Goal: Transaction & Acquisition: Book appointment/travel/reservation

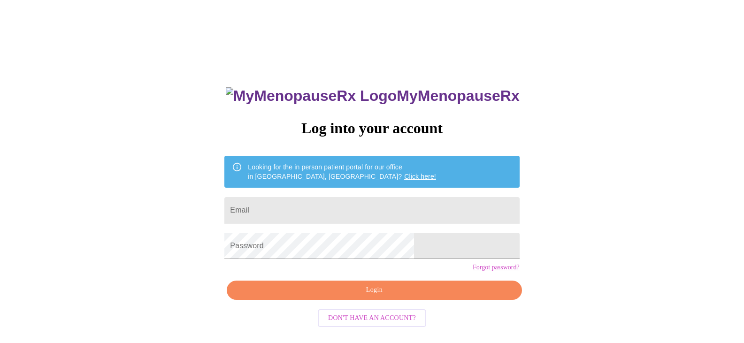
scroll to position [9, 0]
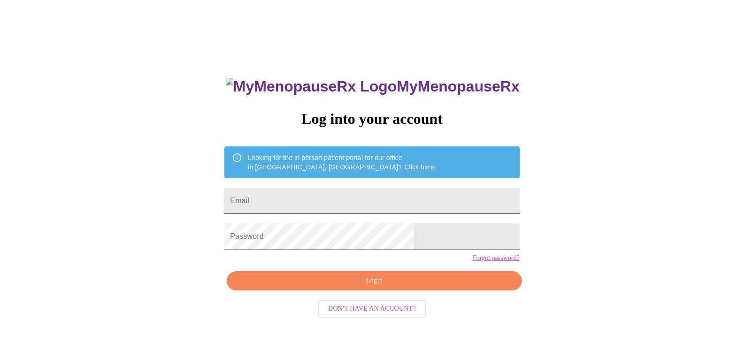
click at [389, 196] on input "Email" at bounding box center [371, 201] width 295 height 26
type input "[EMAIL_ADDRESS][DOMAIN_NAME]"
click at [371, 287] on span "Login" at bounding box center [373, 281] width 273 height 12
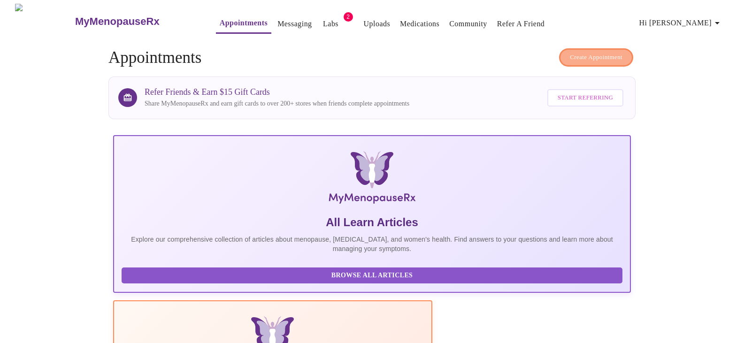
click at [596, 52] on span "Create Appointment" at bounding box center [596, 57] width 53 height 11
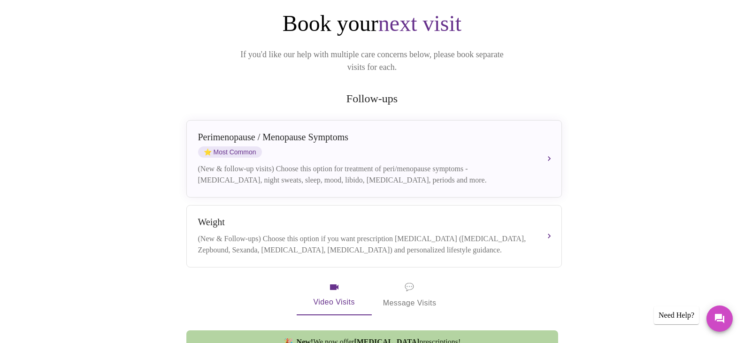
scroll to position [102, 0]
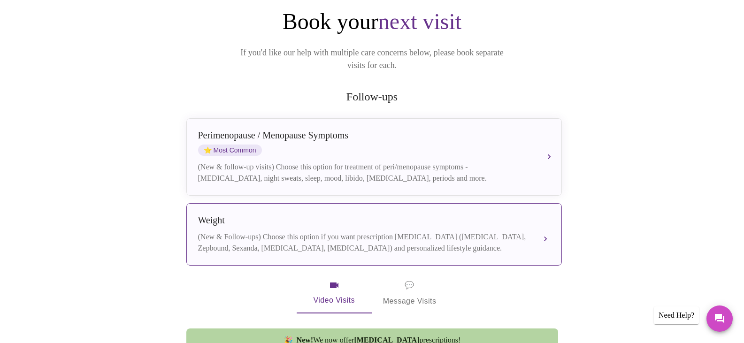
click at [541, 222] on button "Weight (New & Follow-ups) Choose this option if you want prescription [MEDICAL_…" at bounding box center [373, 234] width 375 height 62
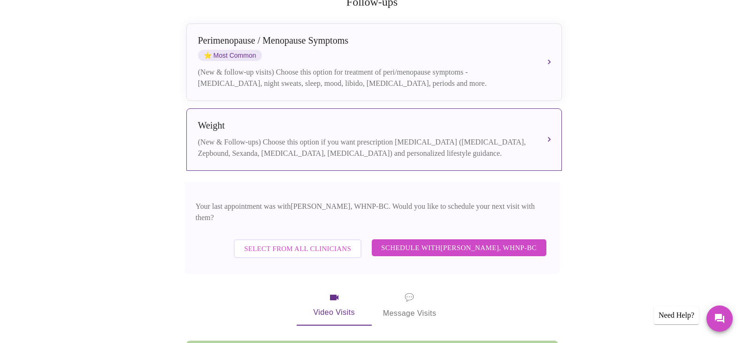
scroll to position [198, 0]
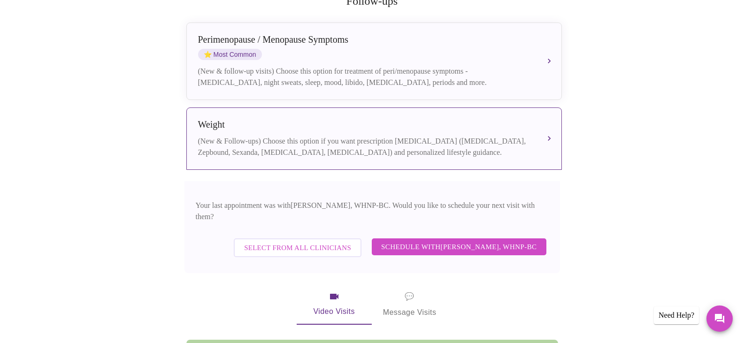
click at [489, 241] on span "Schedule with [PERSON_NAME], WHNP-BC" at bounding box center [459, 247] width 156 height 12
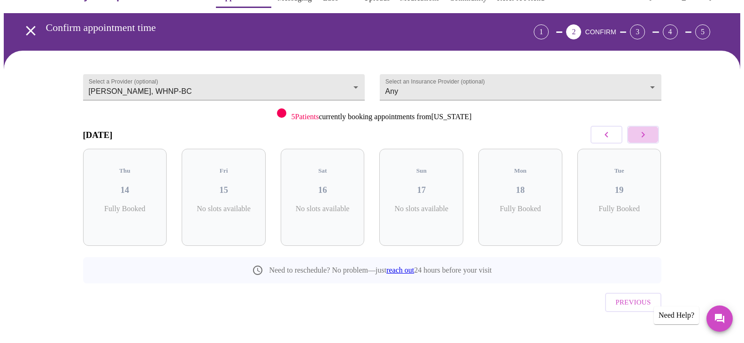
click at [642, 135] on icon "button" at bounding box center [642, 134] width 11 height 11
click at [536, 205] on p "4 Slots Left ( 10 Total)" at bounding box center [524, 214] width 34 height 18
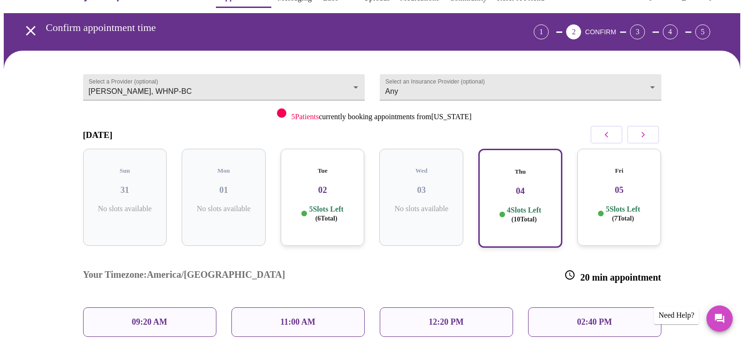
click at [152, 317] on p "09:20 AM" at bounding box center [150, 322] width 36 height 10
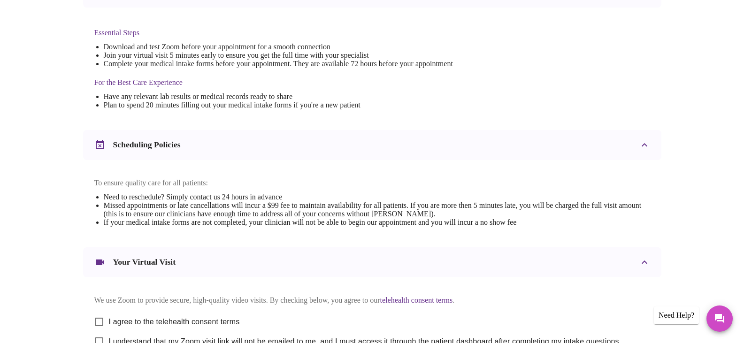
scroll to position [337, 0]
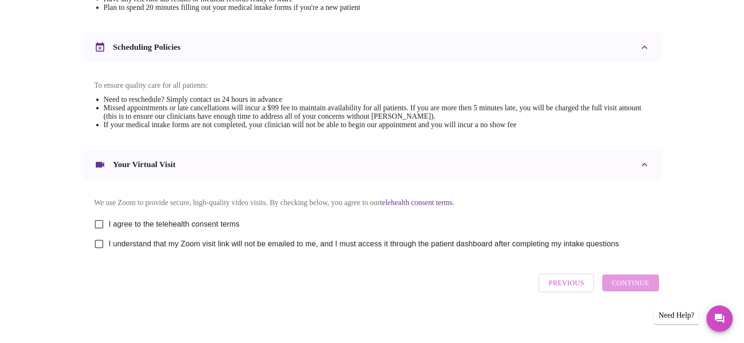
click at [100, 221] on input "I agree to the telehealth consent terms" at bounding box center [99, 224] width 20 height 20
checkbox input "true"
click at [99, 245] on input "I understand that my Zoom visit link will not be emailed to me, and I must acce…" at bounding box center [99, 244] width 20 height 20
checkbox input "true"
click at [631, 284] on span "Continue" at bounding box center [630, 283] width 38 height 12
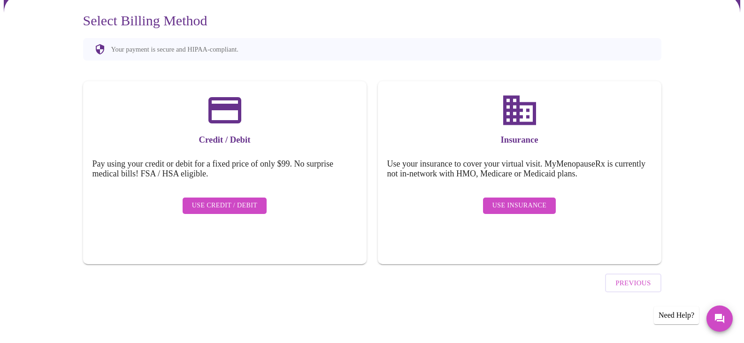
scroll to position [56, 0]
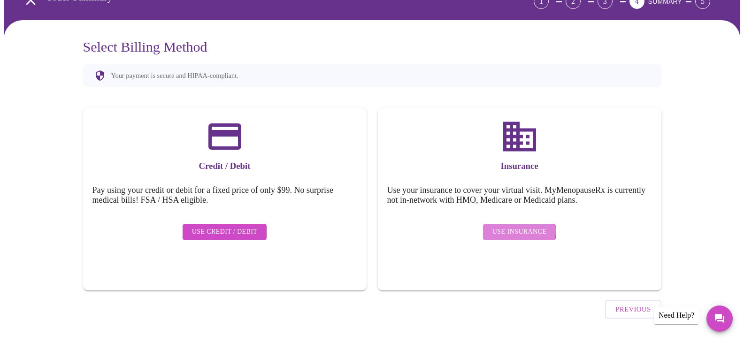
click at [516, 226] on span "Use Insurance" at bounding box center [519, 232] width 54 height 12
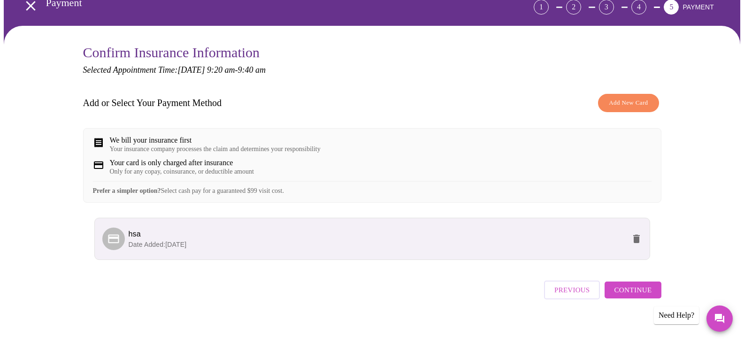
scroll to position [66, 0]
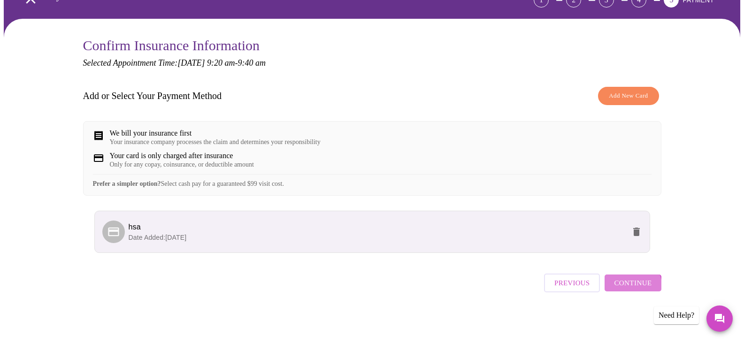
click at [627, 289] on span "Continue" at bounding box center [633, 283] width 38 height 12
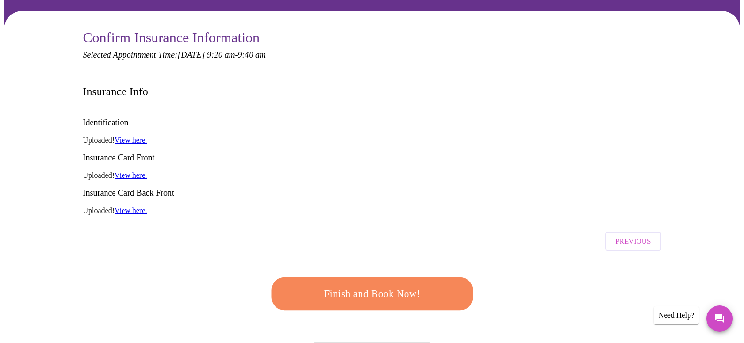
click at [340, 285] on span "Finish and Book Now!" at bounding box center [372, 294] width 176 height 18
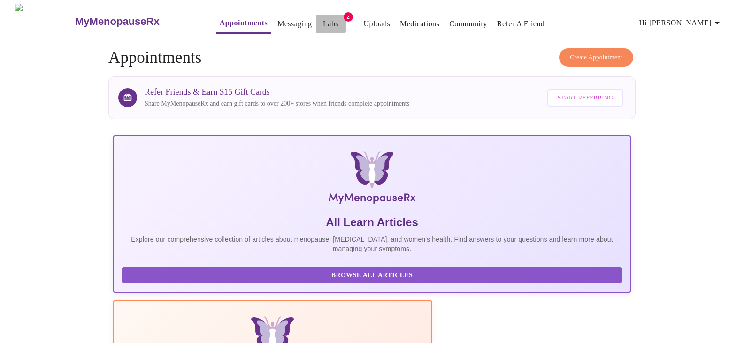
click at [323, 18] on link "Labs" at bounding box center [330, 23] width 15 height 13
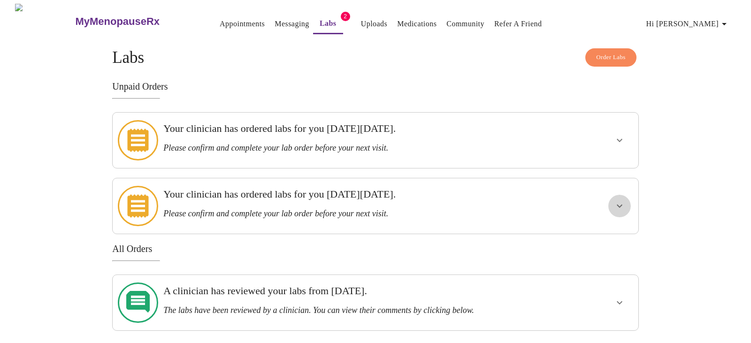
click at [618, 200] on icon "show more" at bounding box center [619, 205] width 11 height 11
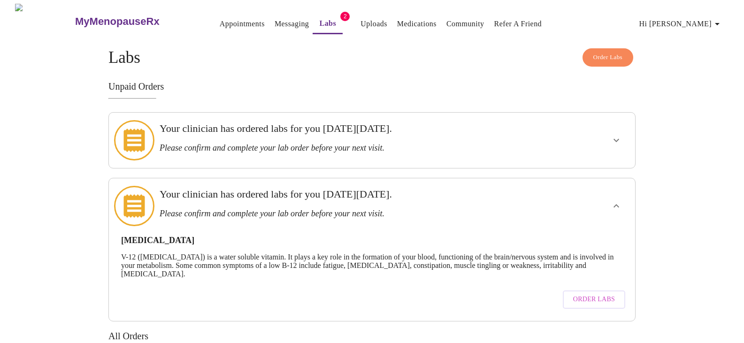
click at [618, 200] on icon "show more" at bounding box center [616, 205] width 11 height 11
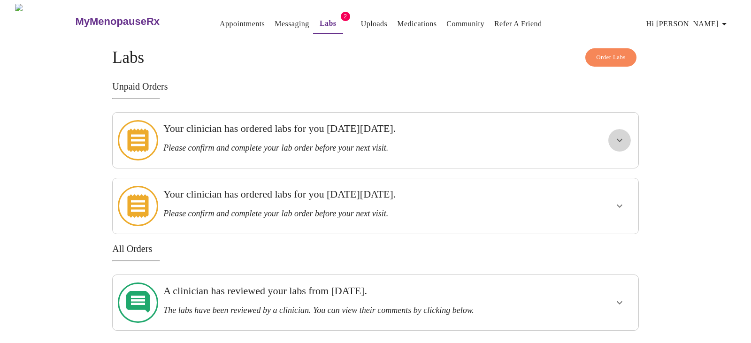
click at [620, 136] on icon "show more" at bounding box center [619, 140] width 11 height 11
